Goal: Find specific page/section

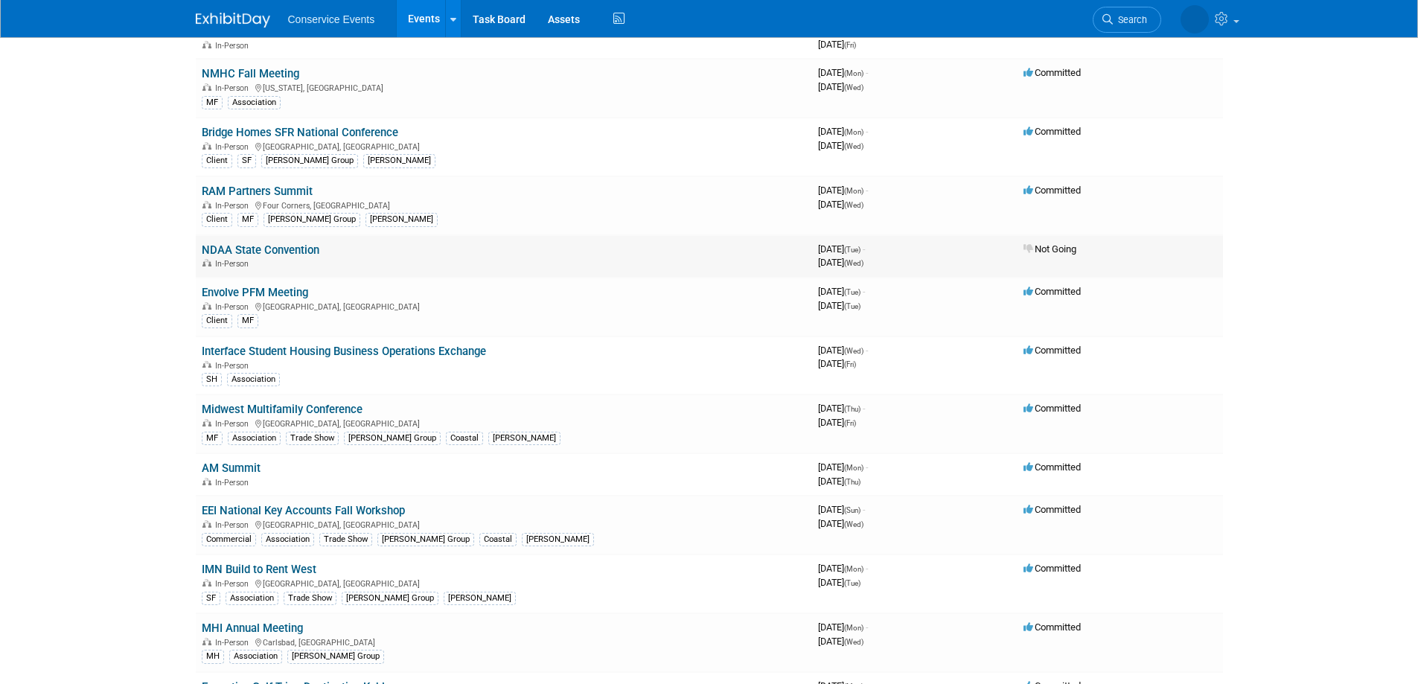
scroll to position [1191, 0]
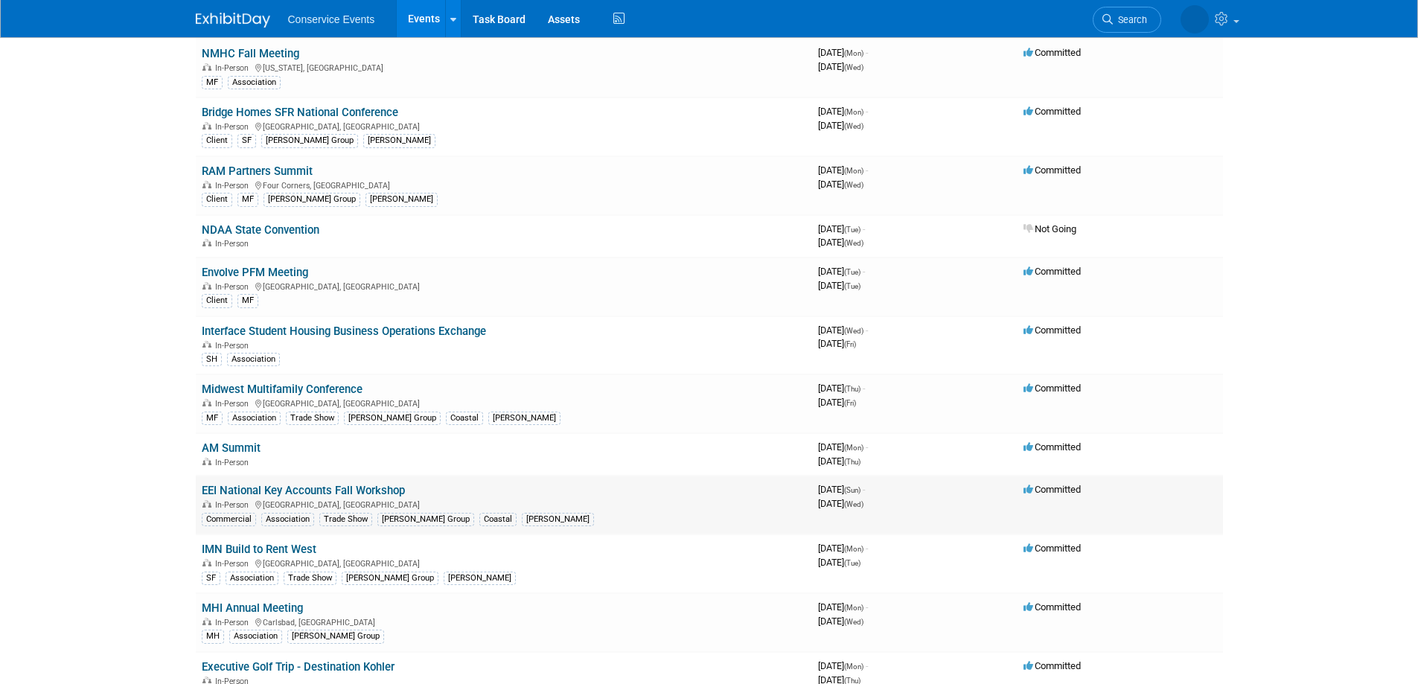
click at [250, 488] on link "EEI National Key Accounts Fall Workshop" at bounding box center [303, 490] width 203 height 13
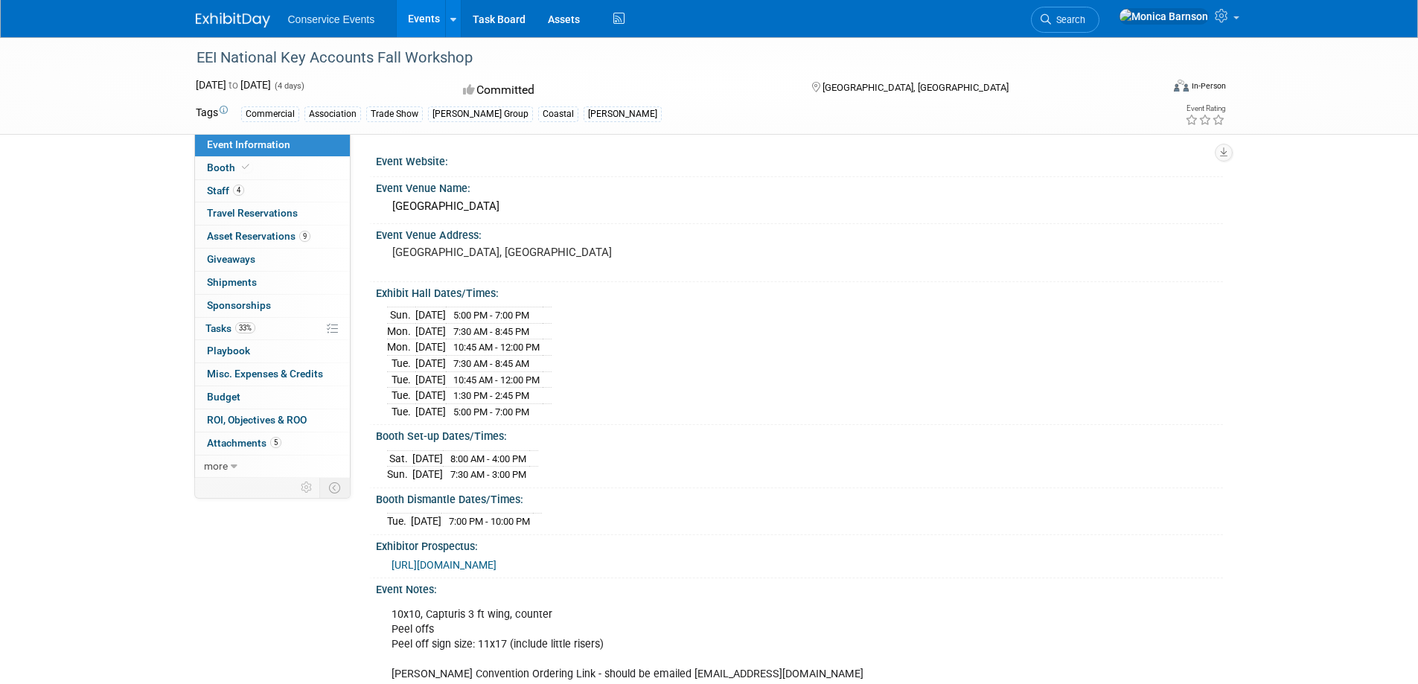
click at [300, 52] on div "EEI National Key Accounts Fall Workshop" at bounding box center [664, 58] width 947 height 27
copy div "EEI National Key Accounts Fall Workshop"
